Goal: Information Seeking & Learning: Learn about a topic

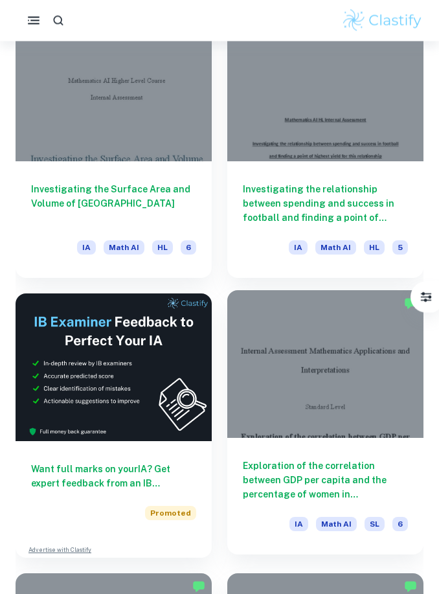
scroll to position [394, 0]
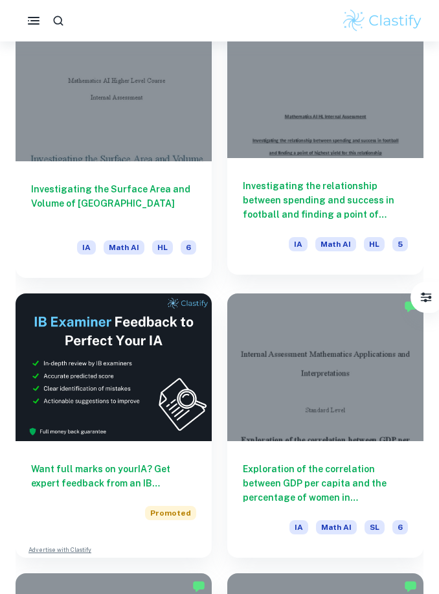
click at [318, 186] on h6 "Investigating the relationship between spending and success in football and fin…" at bounding box center [325, 200] width 165 height 43
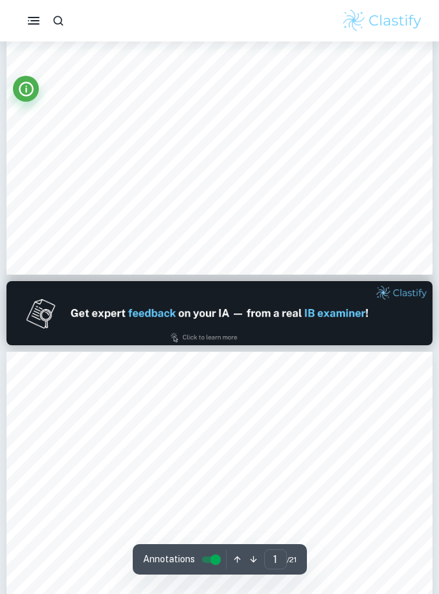
type input "2"
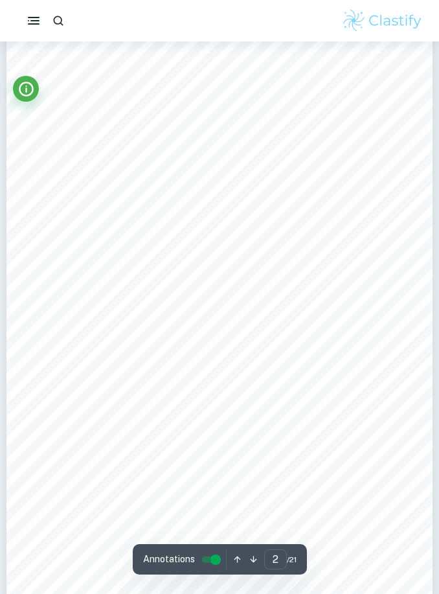
scroll to position [716, 0]
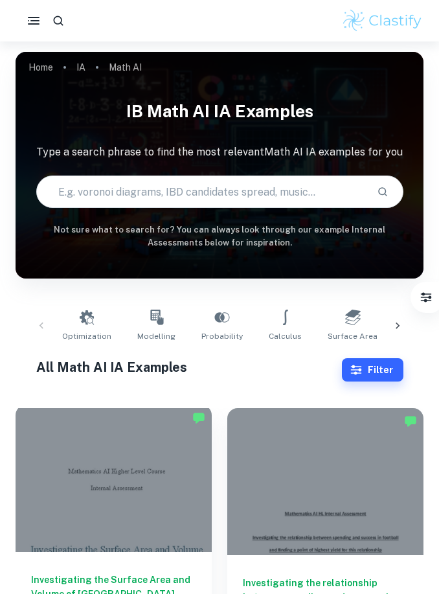
scroll to position [133, 0]
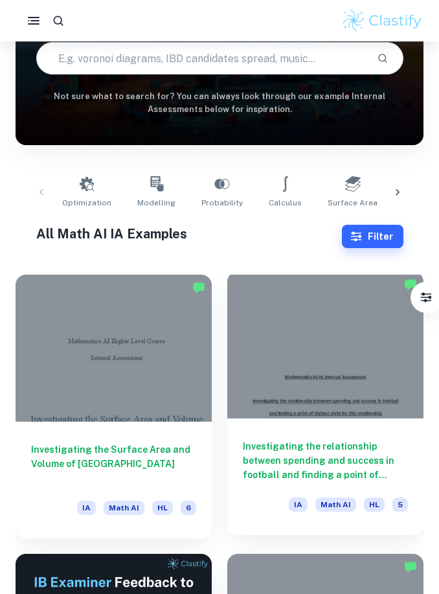
click at [290, 454] on h6 "Investigating the relationship between spending and success in football and fin…" at bounding box center [325, 460] width 165 height 43
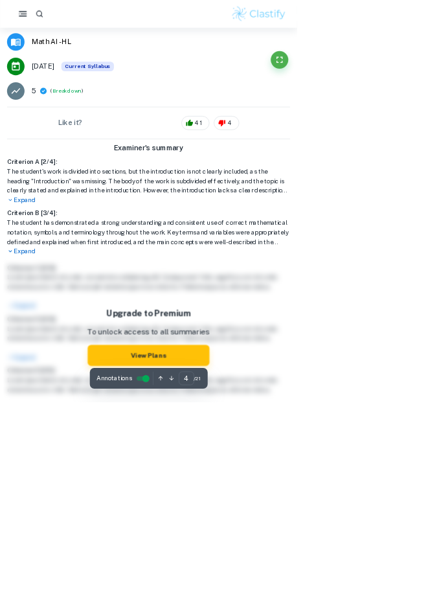
scroll to position [1415, 0]
click at [421, 89] on icon "Fullscreen" at bounding box center [414, 89] width 16 height 16
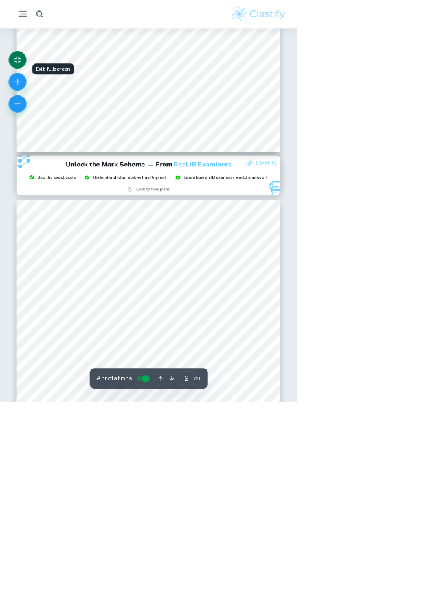
scroll to position [592, 0]
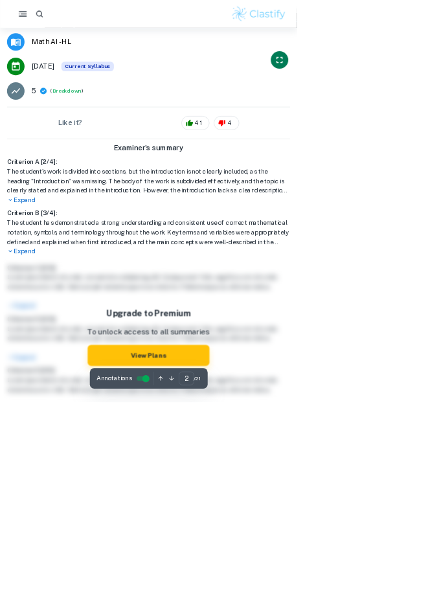
type input "1"
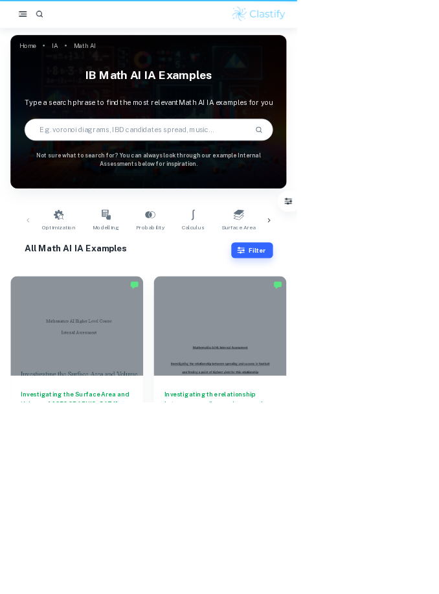
scroll to position [175, 0]
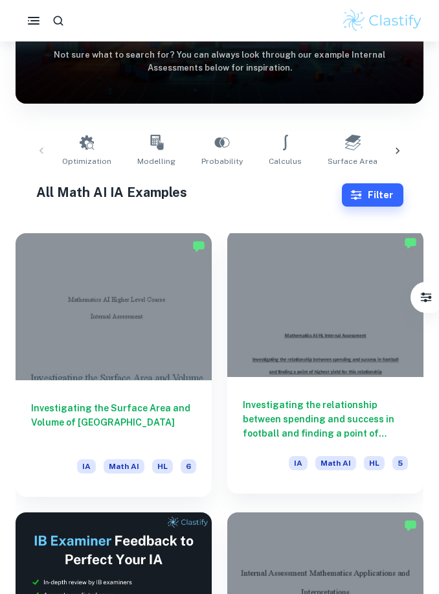
click at [342, 410] on h6 "Investigating the relationship between spending and success in football and fin…" at bounding box center [325, 419] width 165 height 43
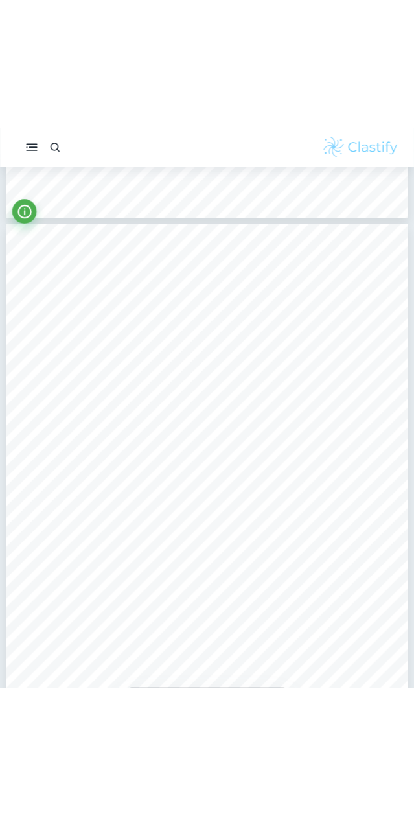
scroll to position [1708, 0]
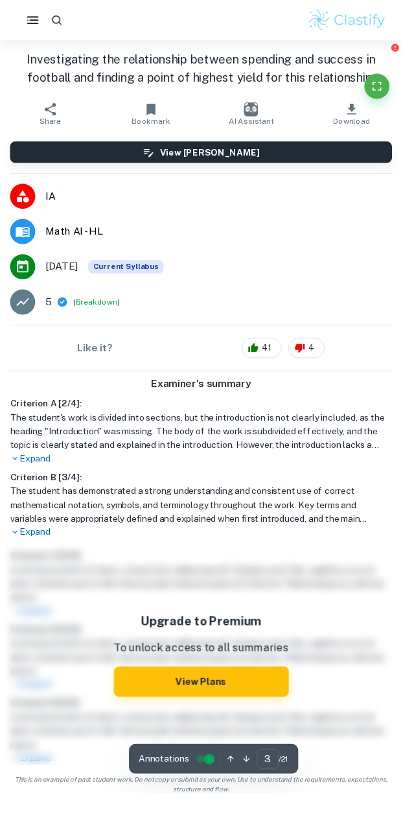
type input "4"
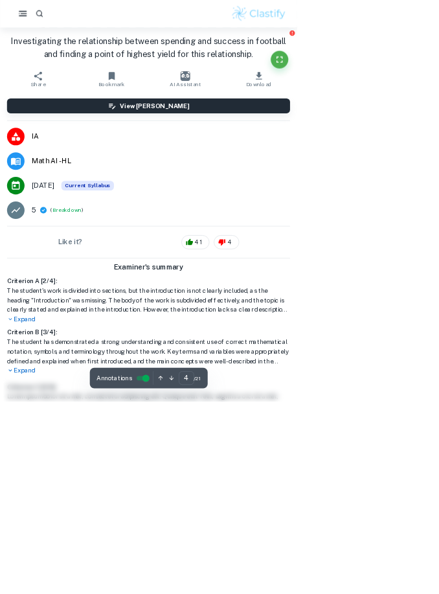
scroll to position [1706, 0]
